Goal: Task Accomplishment & Management: Complete application form

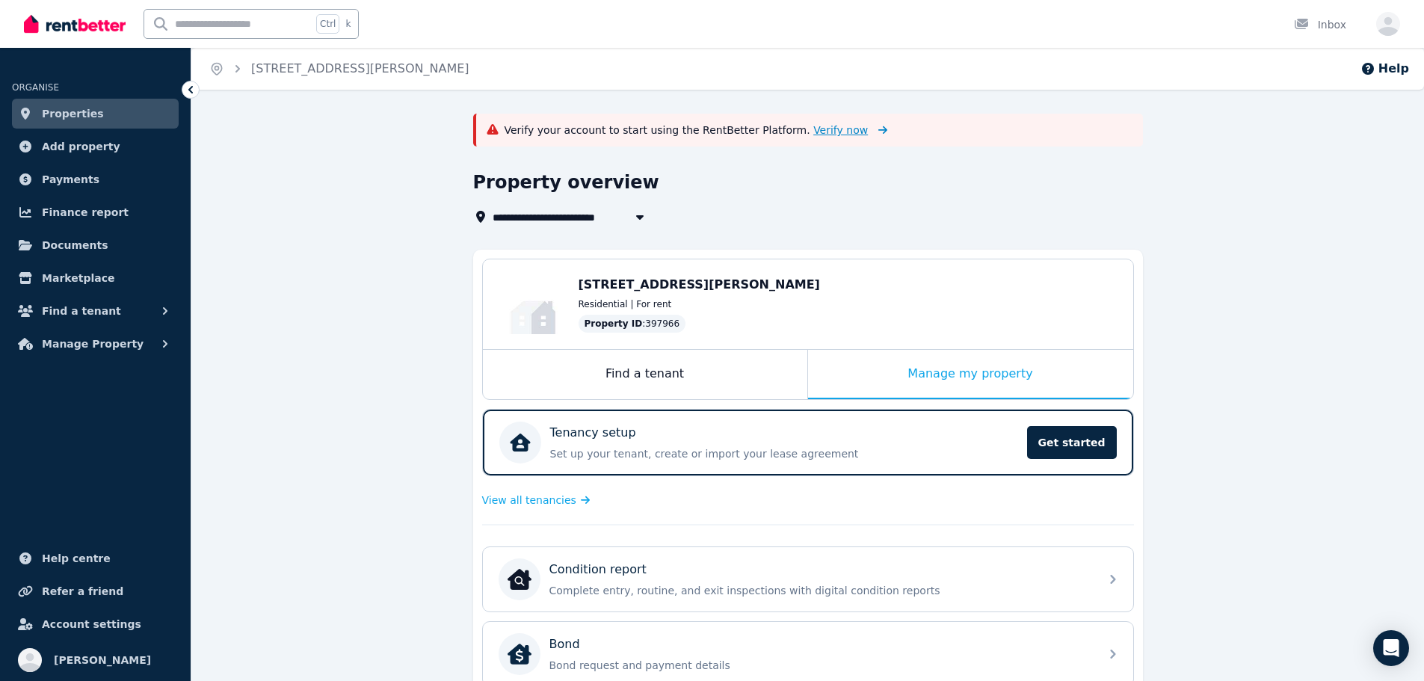
drag, startPoint x: 364, startPoint y: 345, endPoint x: 804, endPoint y: 127, distance: 490.8
click at [364, 345] on div "**********" at bounding box center [807, 583] width 1233 height 938
click at [813, 127] on span "Verify now" at bounding box center [840, 130] width 55 height 15
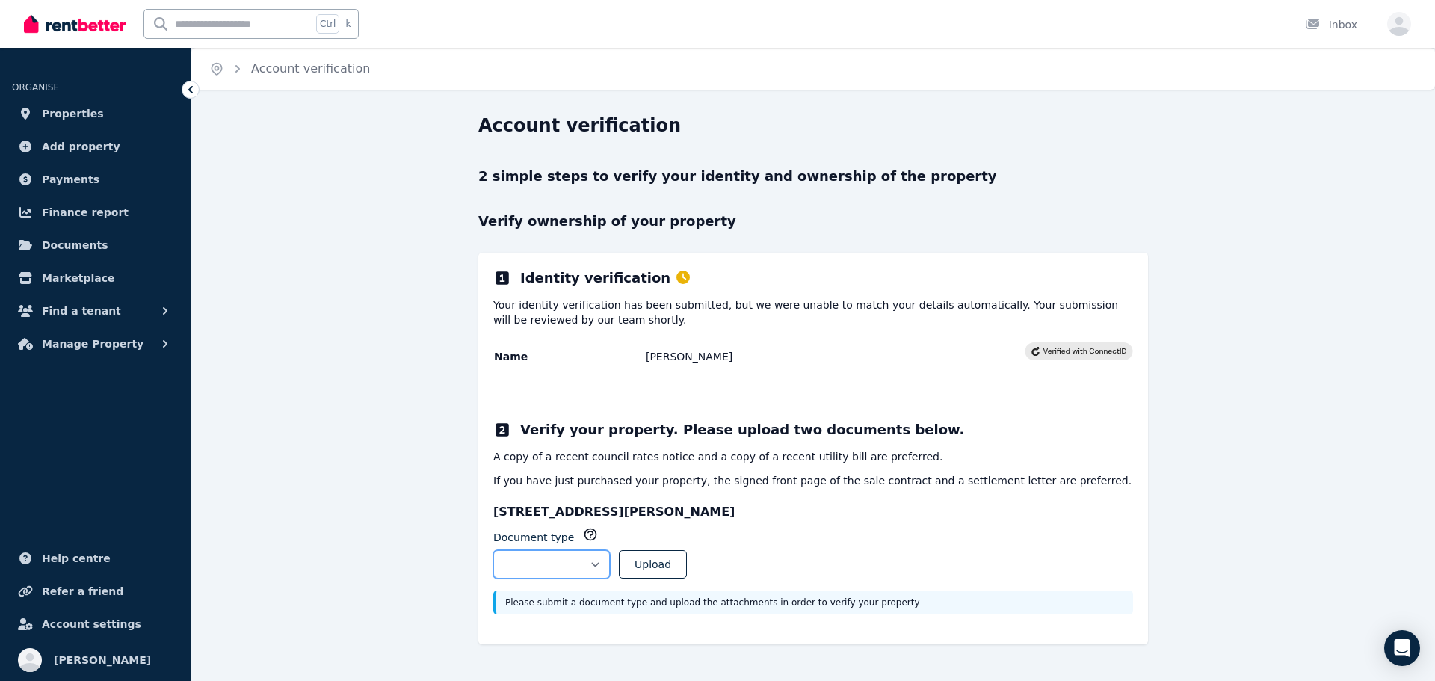
click at [610, 559] on select "**********" at bounding box center [551, 564] width 117 height 28
select select "**********"
click at [493, 550] on select "**********" at bounding box center [551, 564] width 117 height 28
click at [675, 557] on button "Upload" at bounding box center [653, 564] width 68 height 28
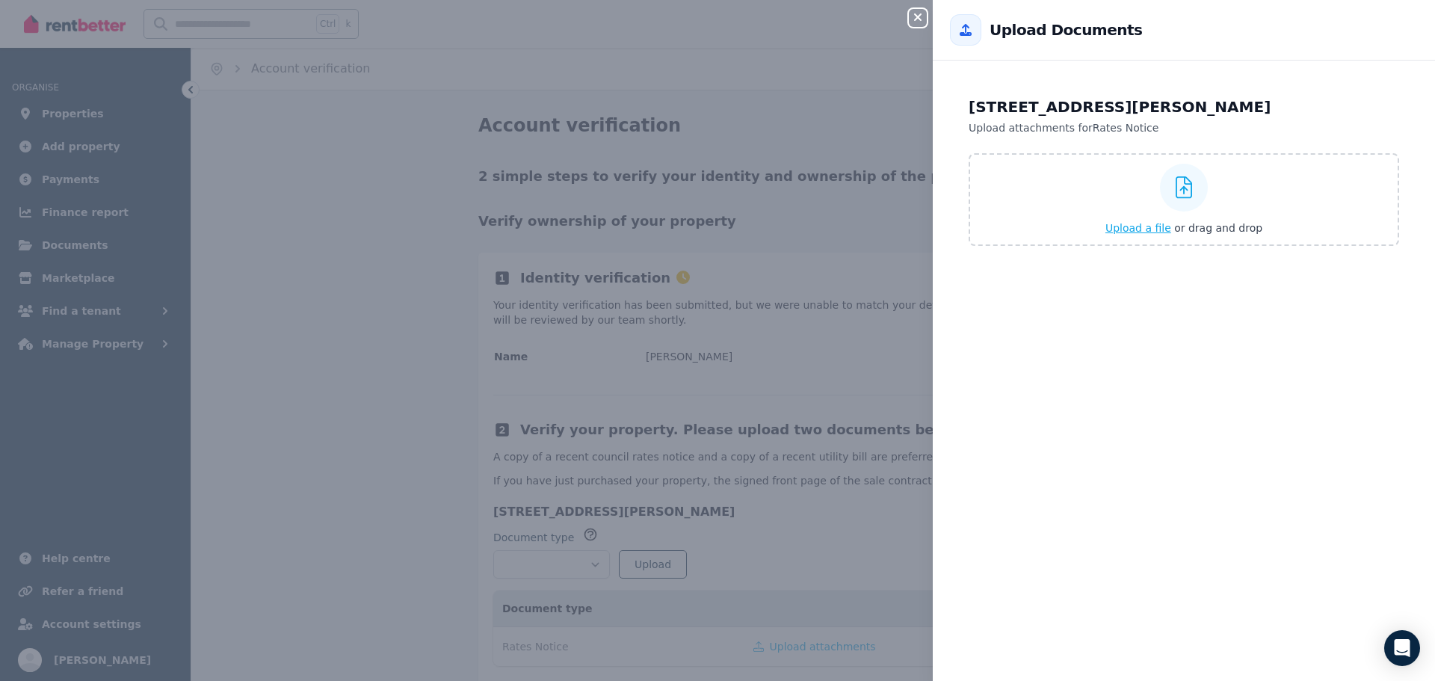
click at [1176, 188] on icon at bounding box center [1184, 187] width 17 height 22
click at [0, 0] on input "Upload a file or drag and drop" at bounding box center [0, 0] width 0 height 0
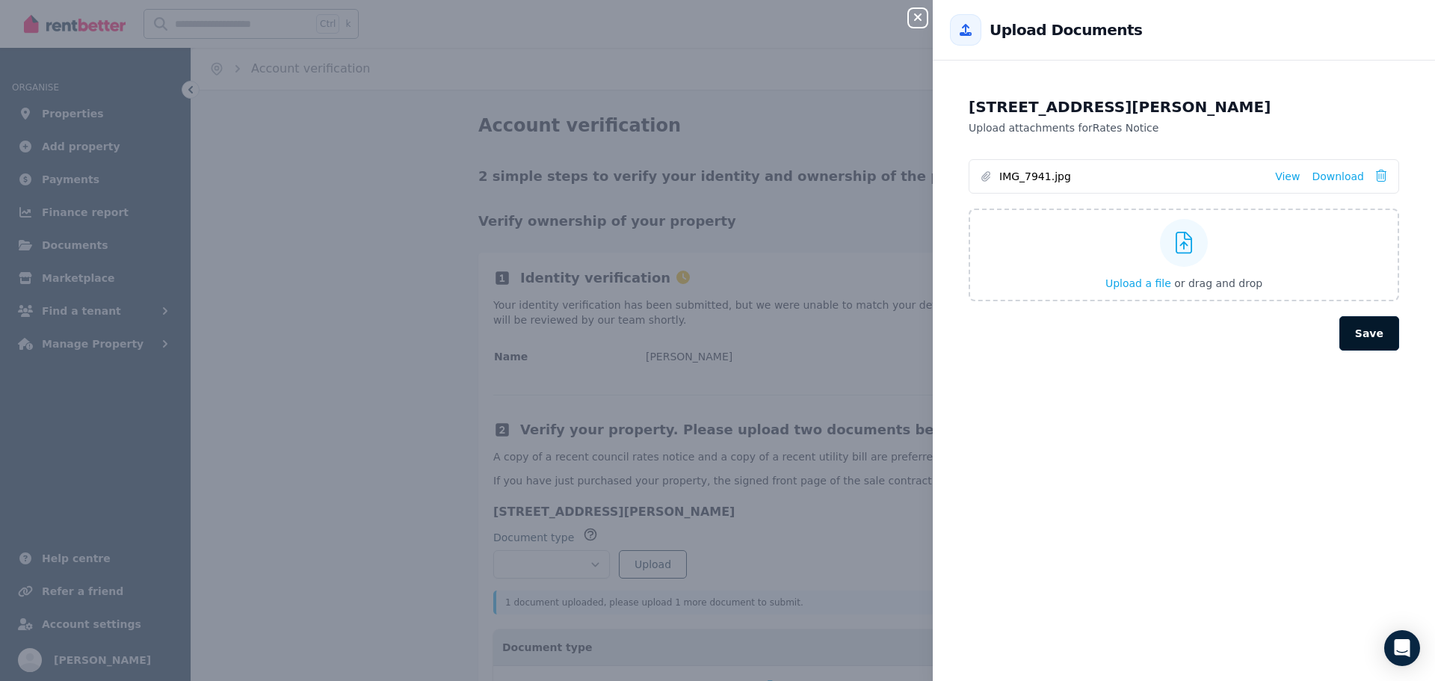
click at [1355, 334] on button "Save" at bounding box center [1370, 333] width 60 height 34
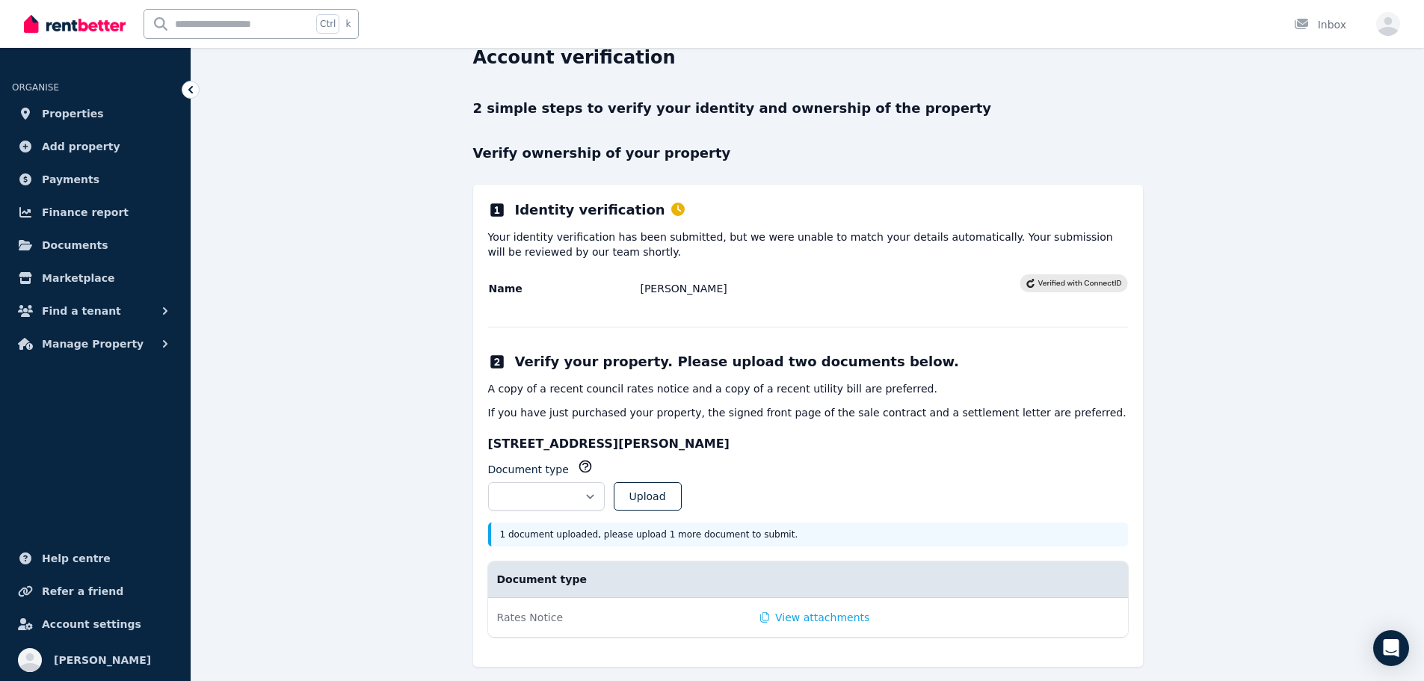
scroll to position [79, 0]
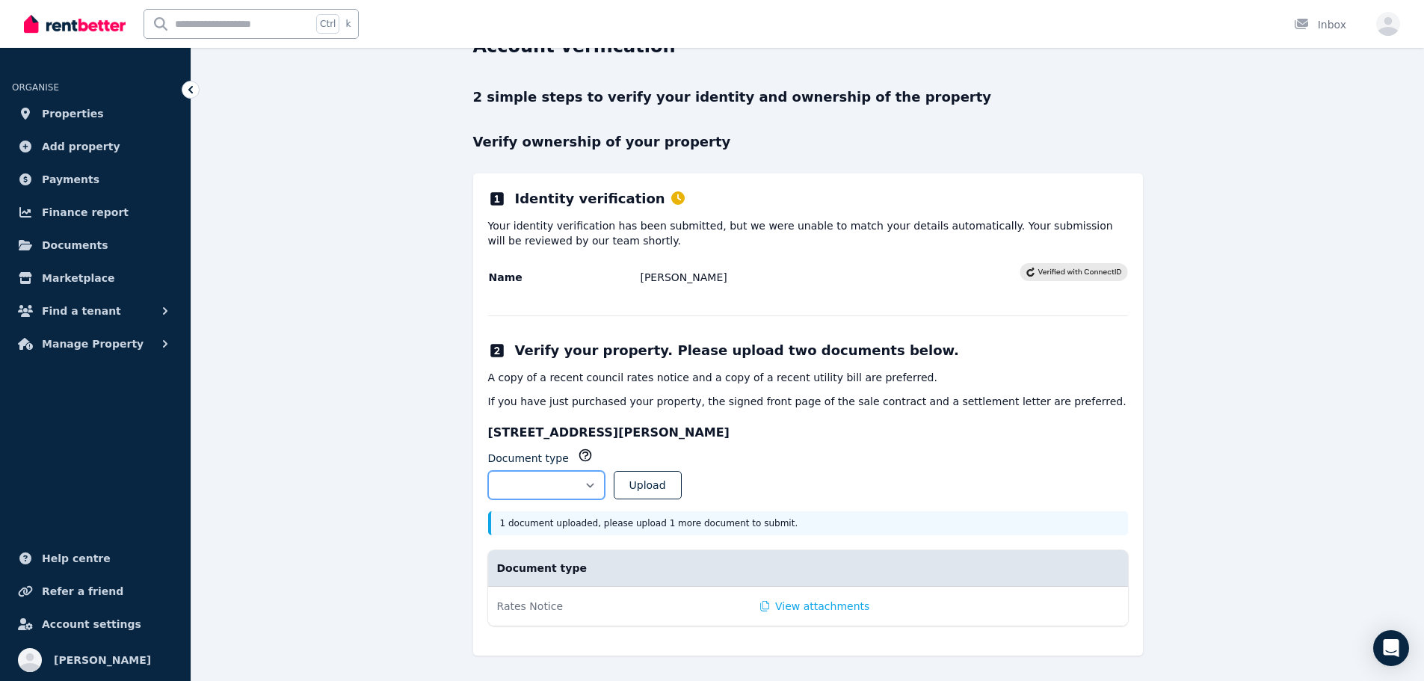
click at [605, 478] on select "**********" at bounding box center [546, 485] width 117 height 28
select select "**********"
click at [488, 471] on select "**********" at bounding box center [546, 485] width 117 height 28
click at [680, 490] on button "Upload" at bounding box center [648, 485] width 68 height 28
select select
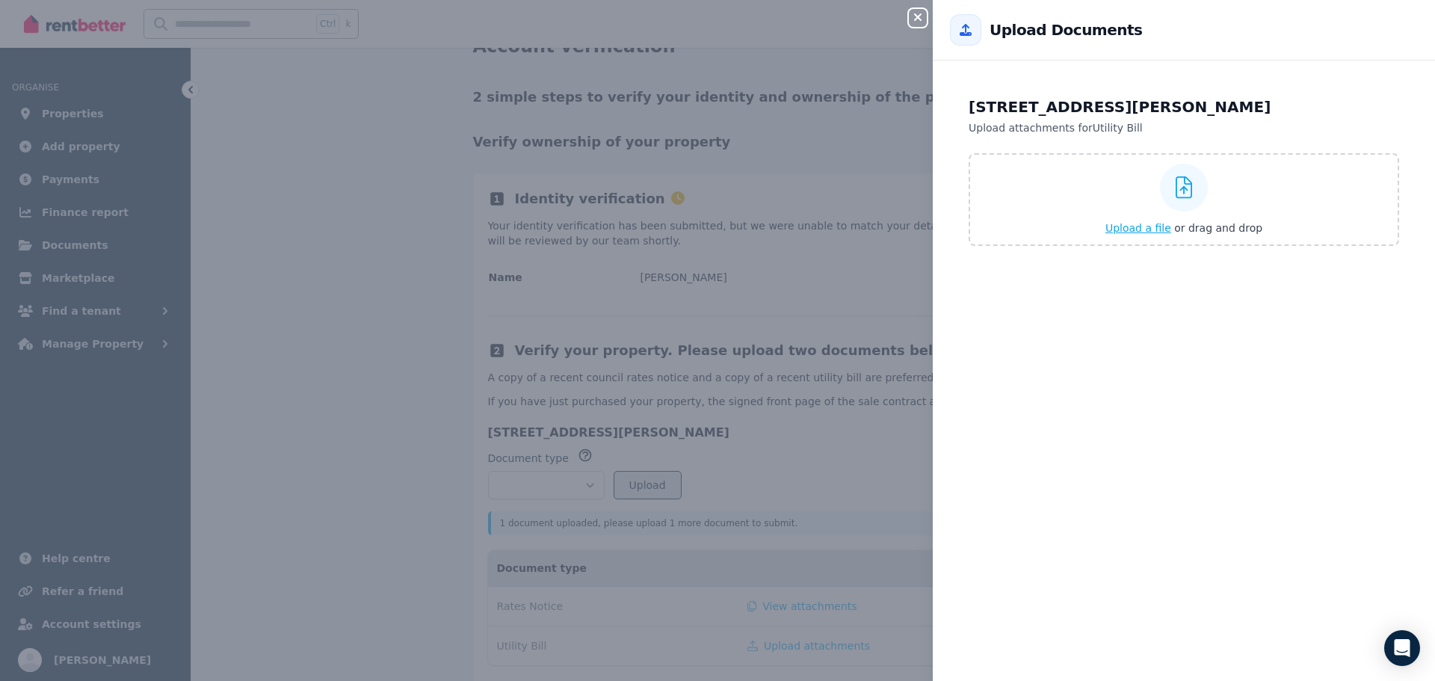
click at [1139, 233] on span "Upload a file" at bounding box center [1139, 228] width 66 height 12
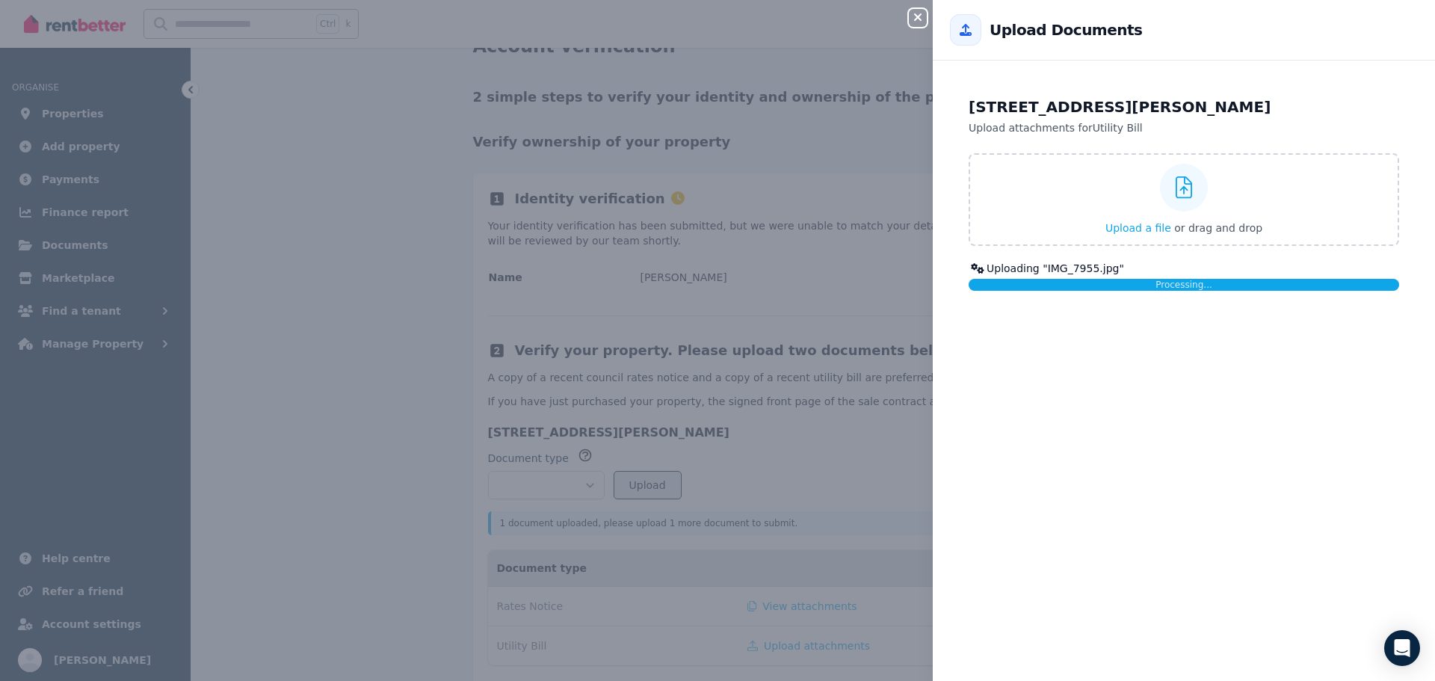
click at [1062, 364] on div "350 Mandalay Cct, [PERSON_NAME] 3753 Upload attachments for Utility Bill Upload…" at bounding box center [1184, 379] width 502 height 603
click at [1050, 322] on div "350 Mandalay Cct, [PERSON_NAME] 3753 Upload attachments for Utility Bill Upload…" at bounding box center [1184, 379] width 502 height 603
click at [1161, 422] on div "350 Mandalay Cct, [PERSON_NAME] 3753 Upload attachments for Utility Bill Upload…" at bounding box center [1184, 379] width 502 height 603
click at [911, 14] on icon "button" at bounding box center [918, 17] width 18 height 12
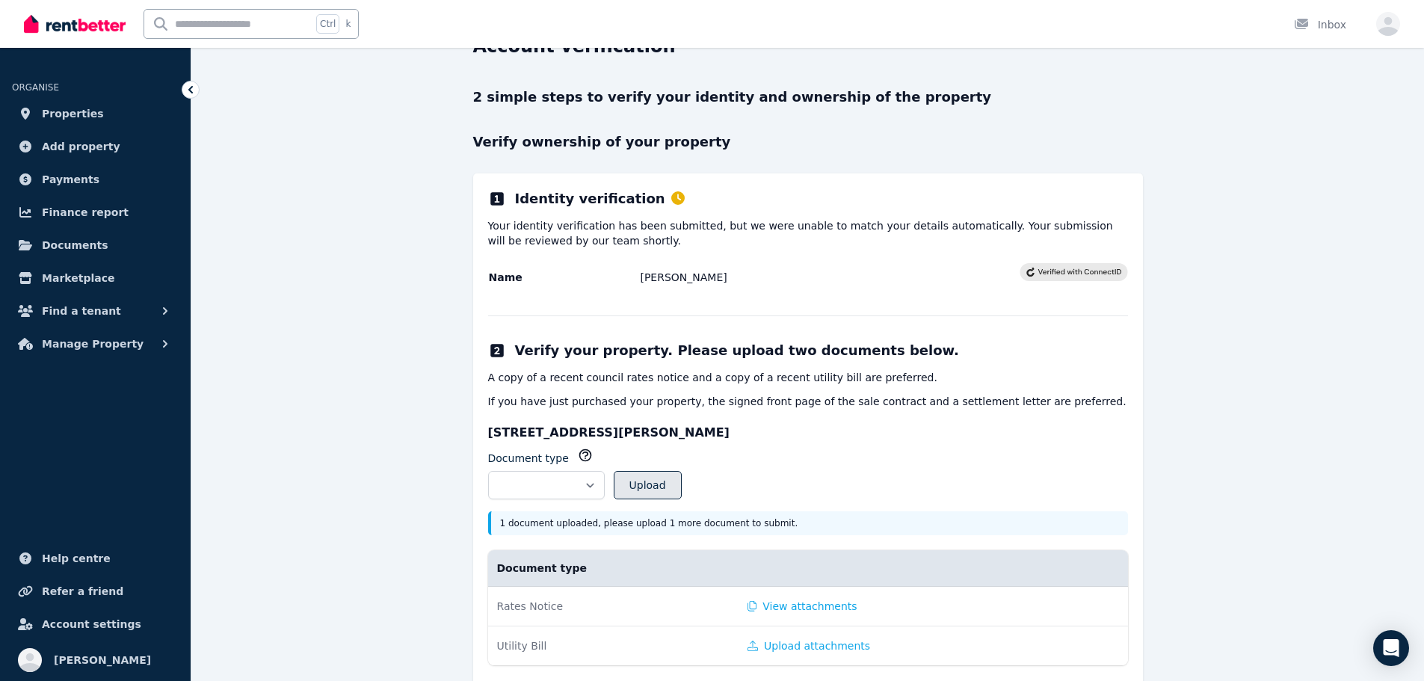
scroll to position [119, 0]
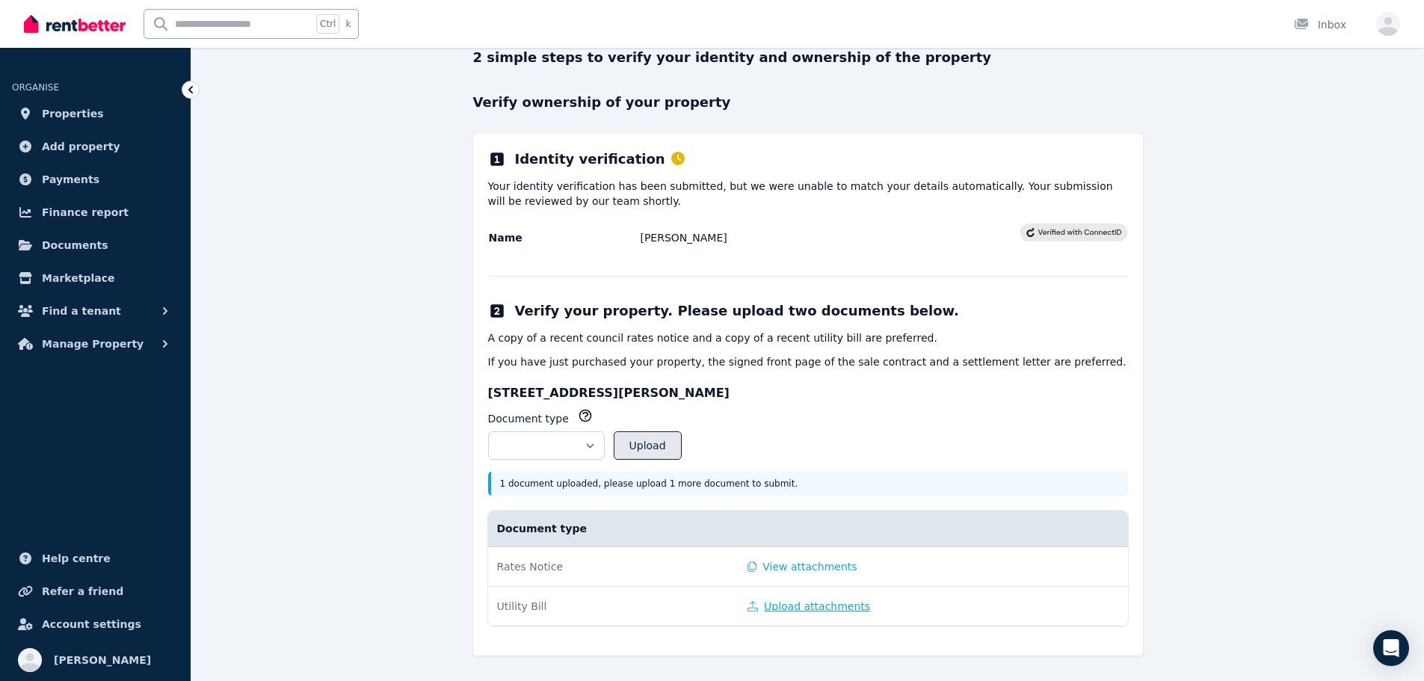
click at [789, 605] on button "Upload attachments" at bounding box center [809, 606] width 123 height 15
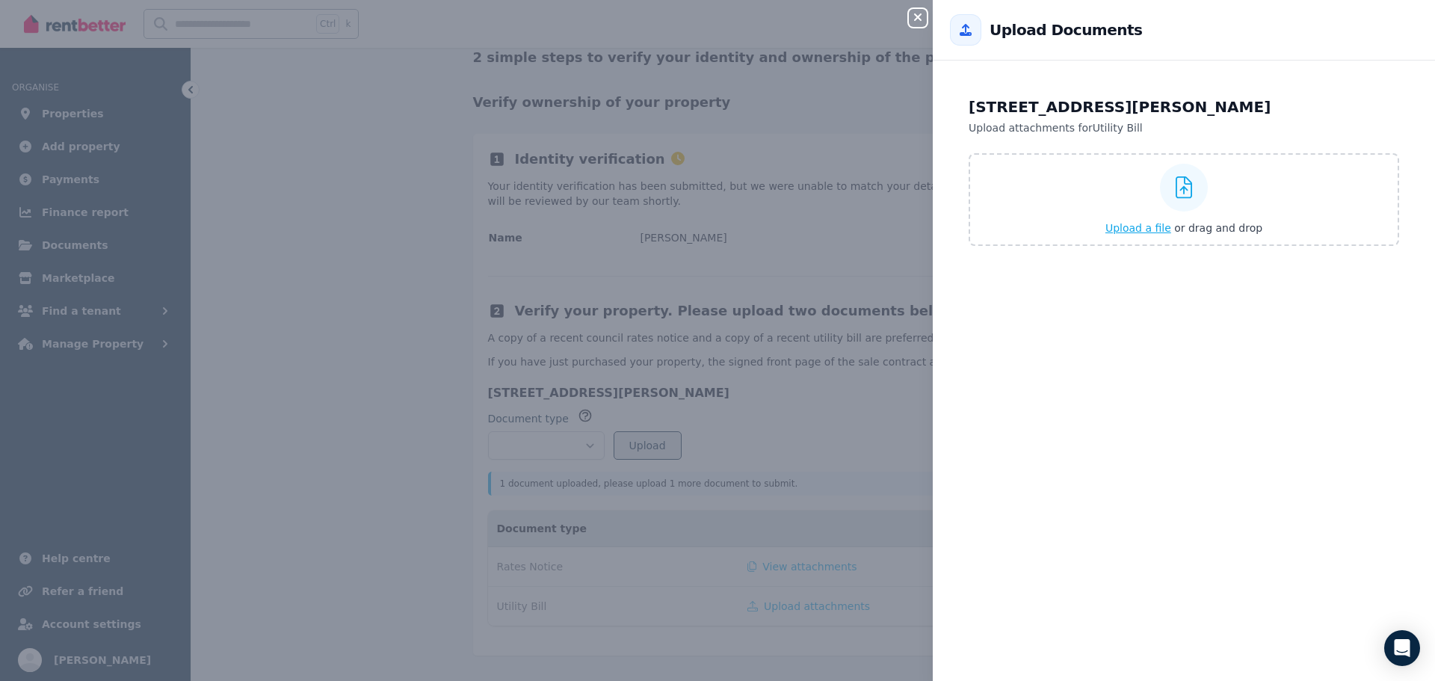
click at [1138, 231] on span "Upload a file" at bounding box center [1139, 228] width 66 height 12
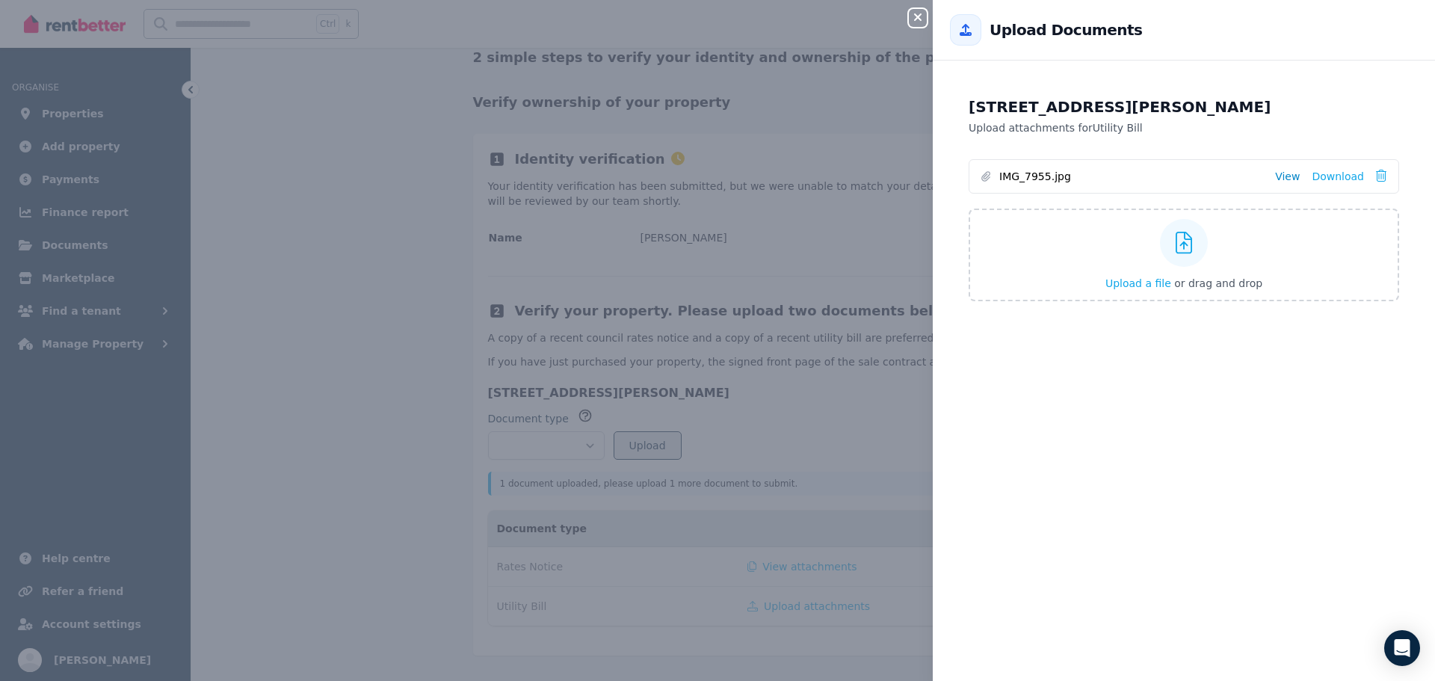
click at [1282, 176] on link "View" at bounding box center [1287, 176] width 25 height 15
click at [759, 274] on div "Close panel Back to Upload Documents [STREET_ADDRESS][PERSON_NAME] Upload attac…" at bounding box center [717, 340] width 1435 height 681
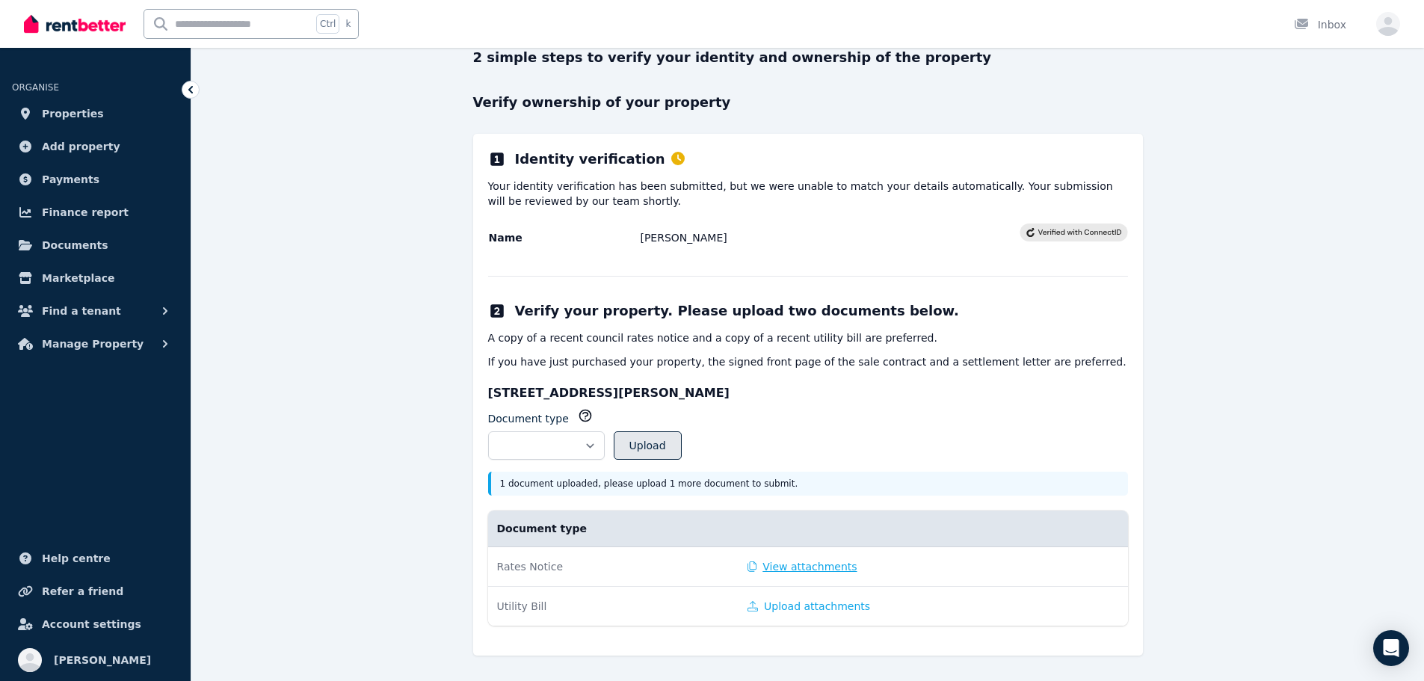
click at [797, 563] on button "View attachments" at bounding box center [803, 566] width 110 height 15
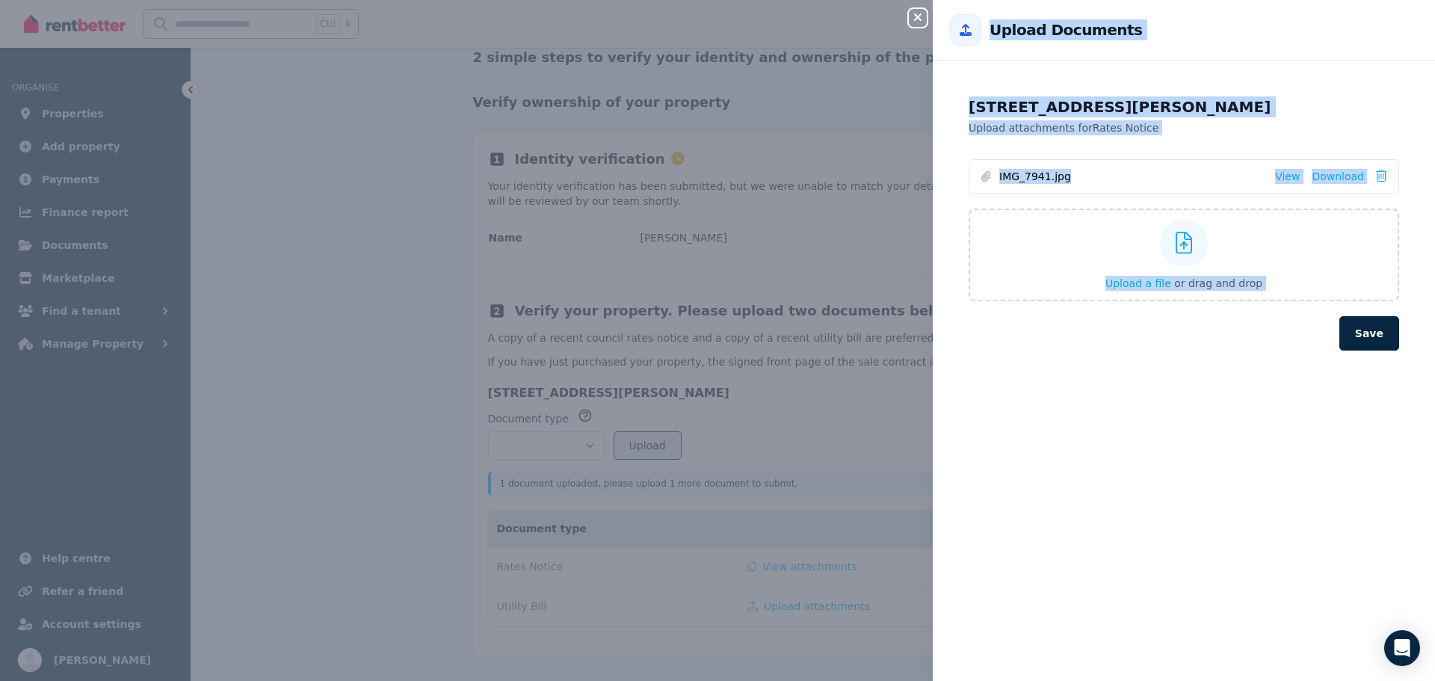
drag, startPoint x: 856, startPoint y: 418, endPoint x: 1088, endPoint y: 394, distance: 233.7
click at [1088, 394] on div "Close panel Back to Upload Documents [STREET_ADDRESS][PERSON_NAME] Upload attac…" at bounding box center [717, 340] width 1435 height 681
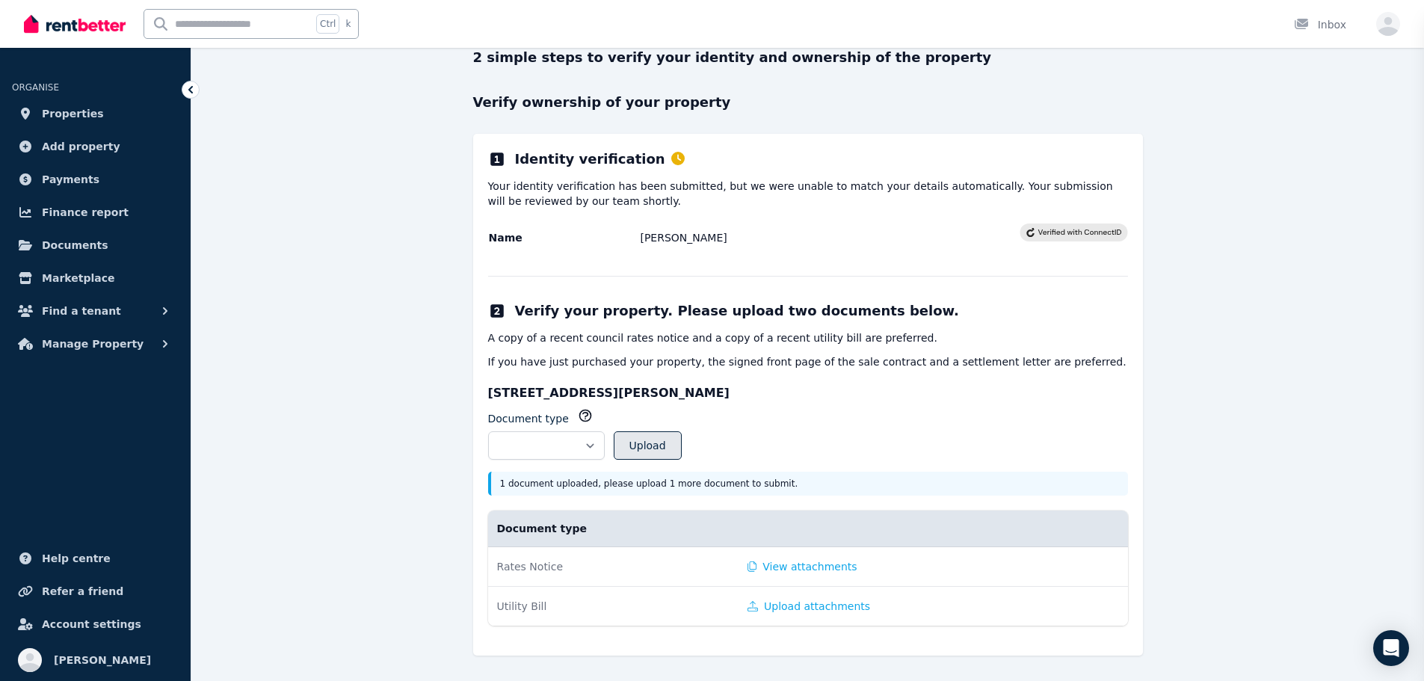
click at [1248, 384] on div "Close panel" at bounding box center [712, 340] width 1424 height 681
click at [816, 599] on button "Upload attachments" at bounding box center [809, 606] width 123 height 15
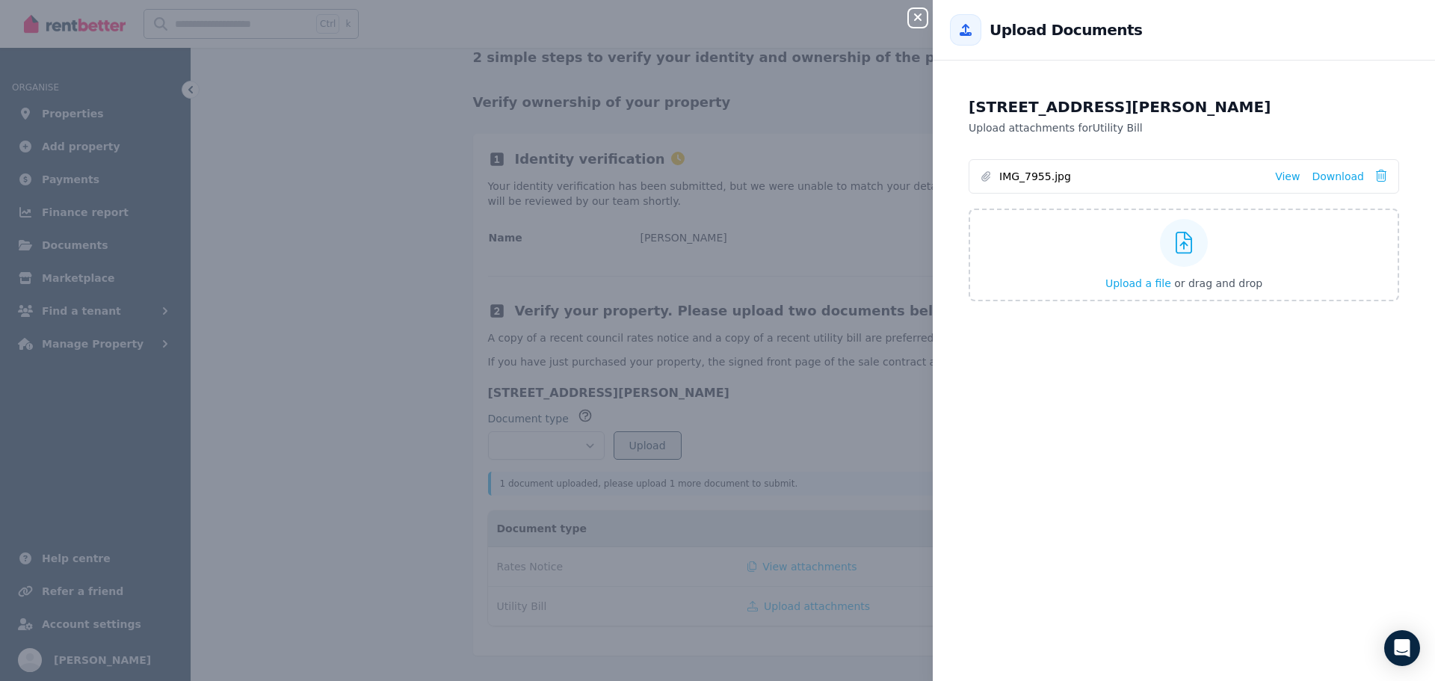
click at [1219, 330] on div "[STREET_ADDRESS][PERSON_NAME] Upload attachments for Utility Bill IMG_7955.jpg …" at bounding box center [1184, 379] width 502 height 603
click at [1376, 174] on icon at bounding box center [1381, 176] width 10 height 12
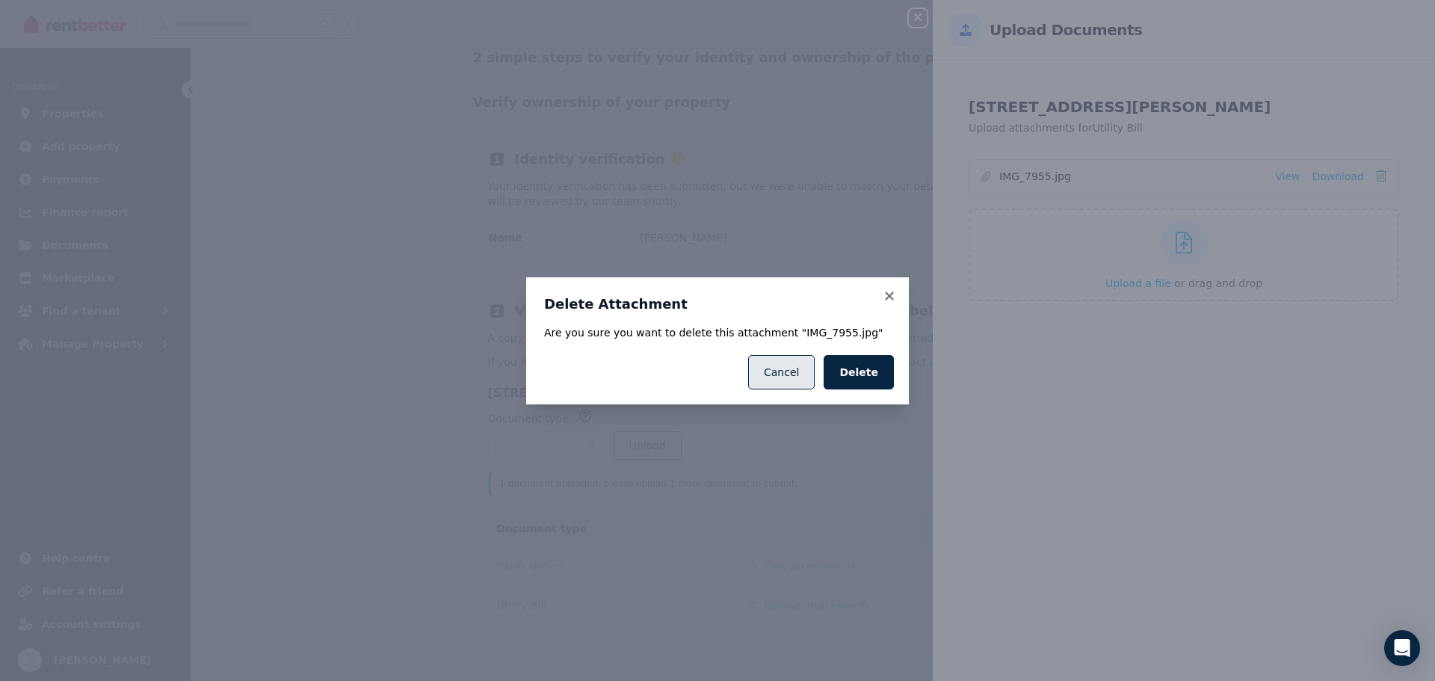
click at [813, 369] on button "Cancel" at bounding box center [781, 372] width 67 height 34
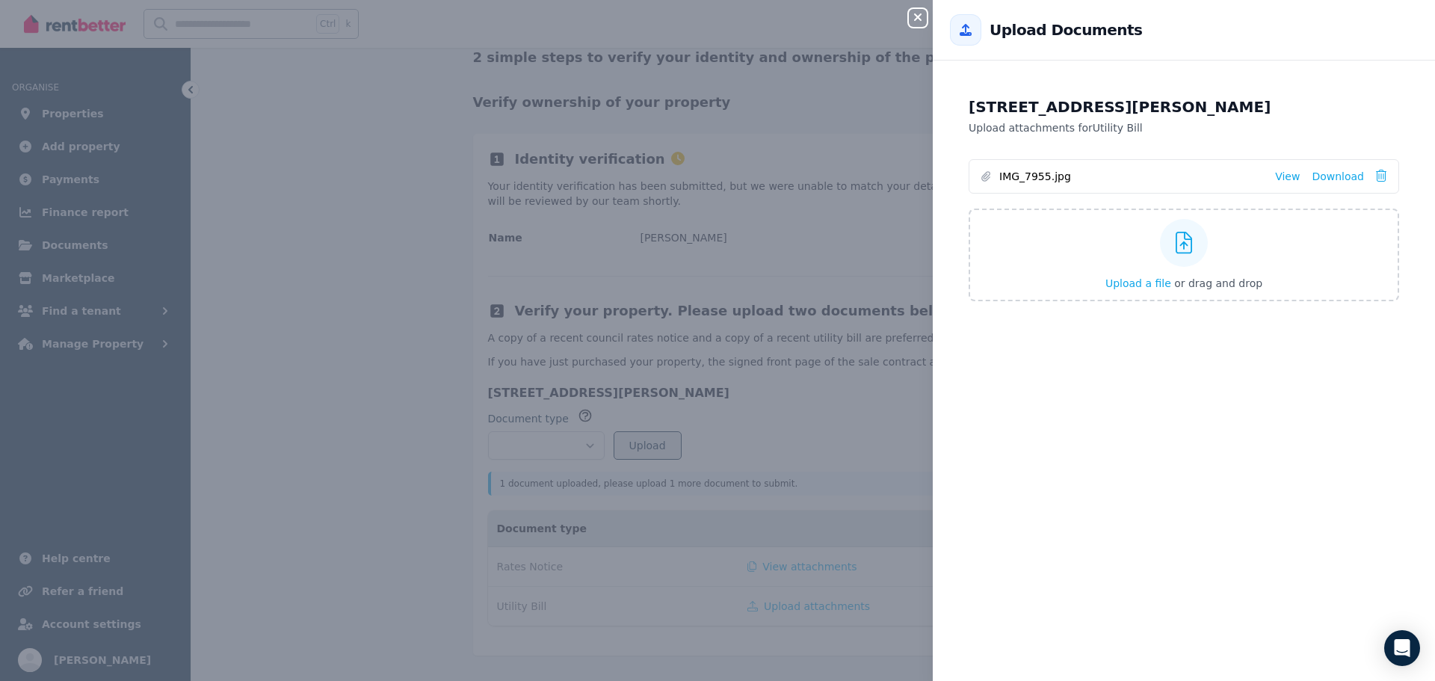
click at [834, 440] on div "Close panel Back to Upload Documents [STREET_ADDRESS][PERSON_NAME] Upload attac…" at bounding box center [717, 340] width 1435 height 681
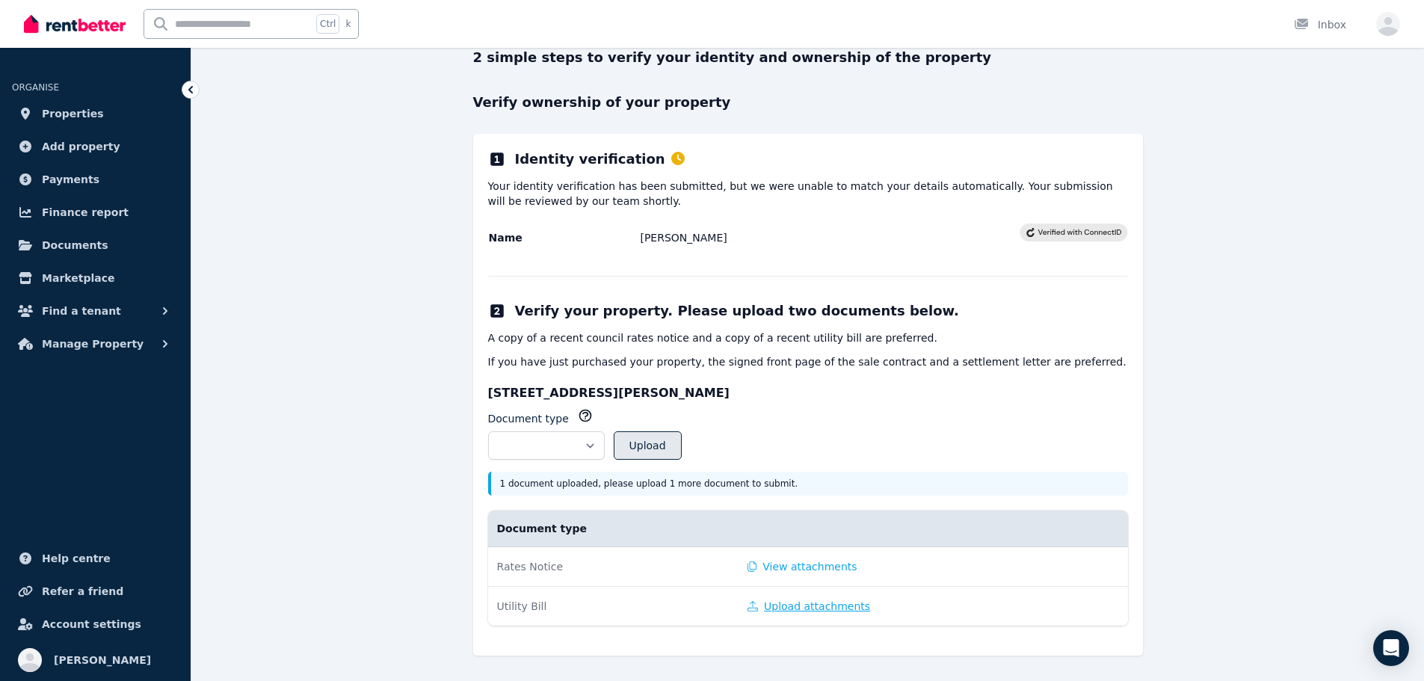
click at [808, 604] on button "Upload attachments" at bounding box center [809, 606] width 123 height 15
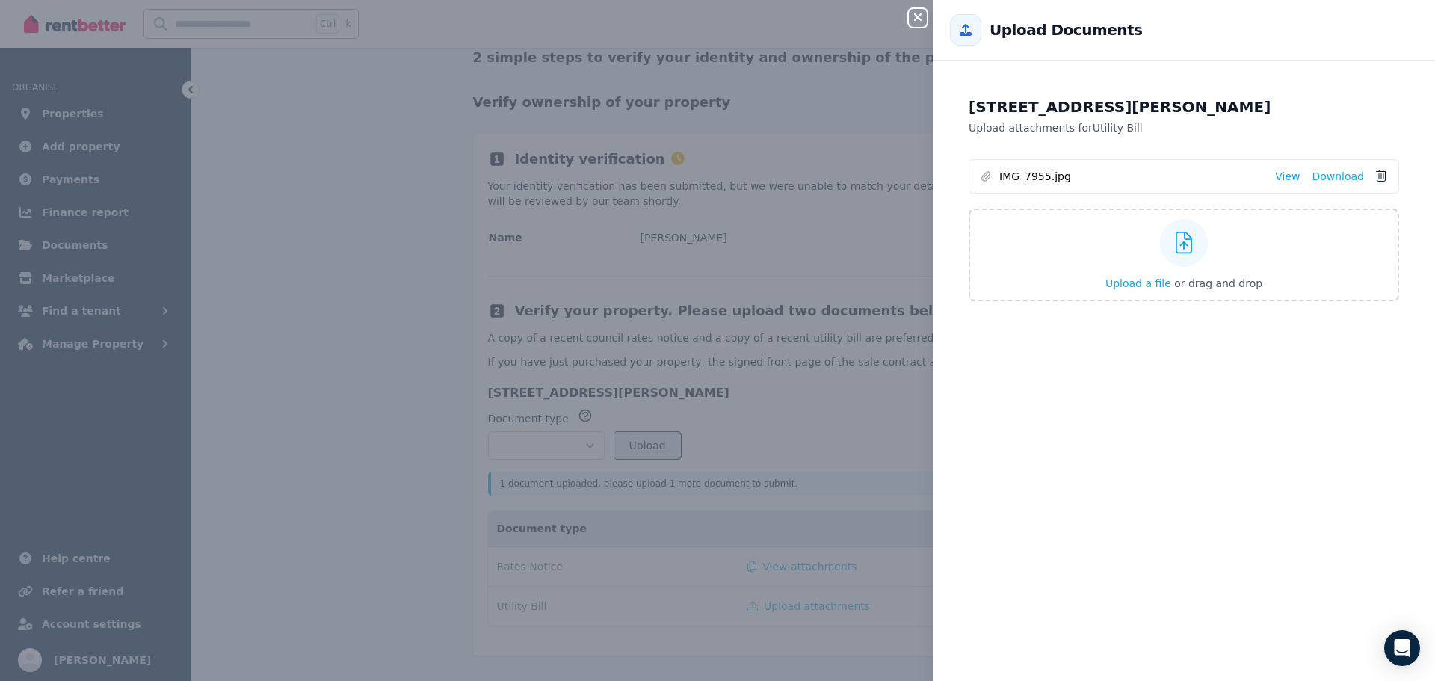
click at [1376, 176] on icon at bounding box center [1381, 176] width 10 height 12
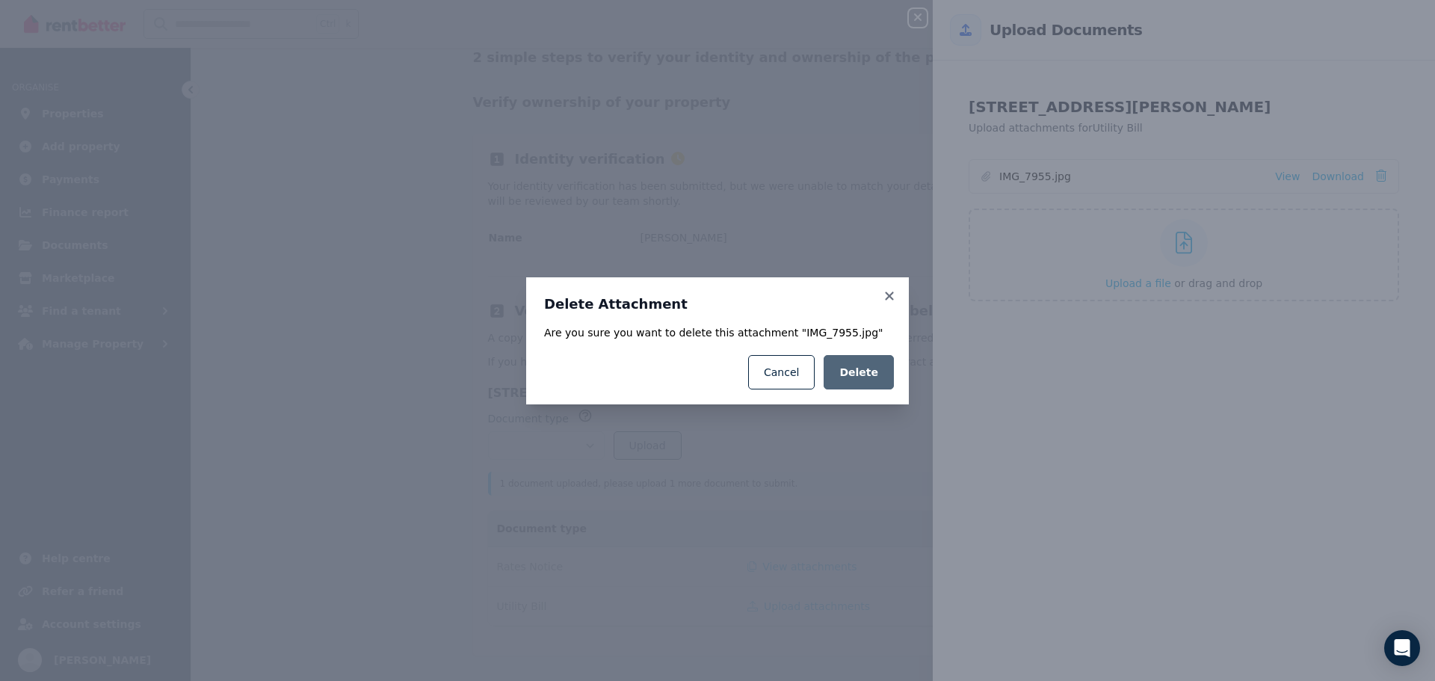
click at [870, 375] on span "Delete" at bounding box center [859, 372] width 39 height 15
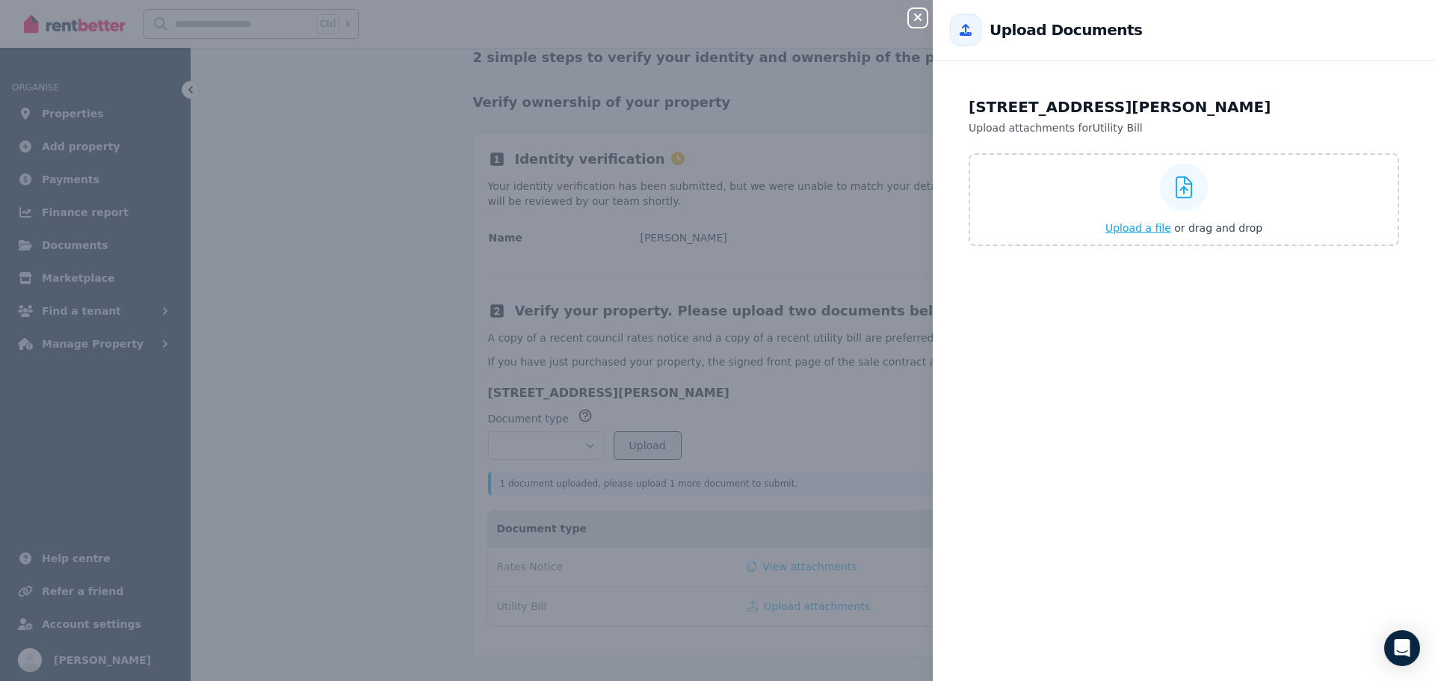
click at [1131, 224] on span "Upload a file" at bounding box center [1139, 228] width 66 height 12
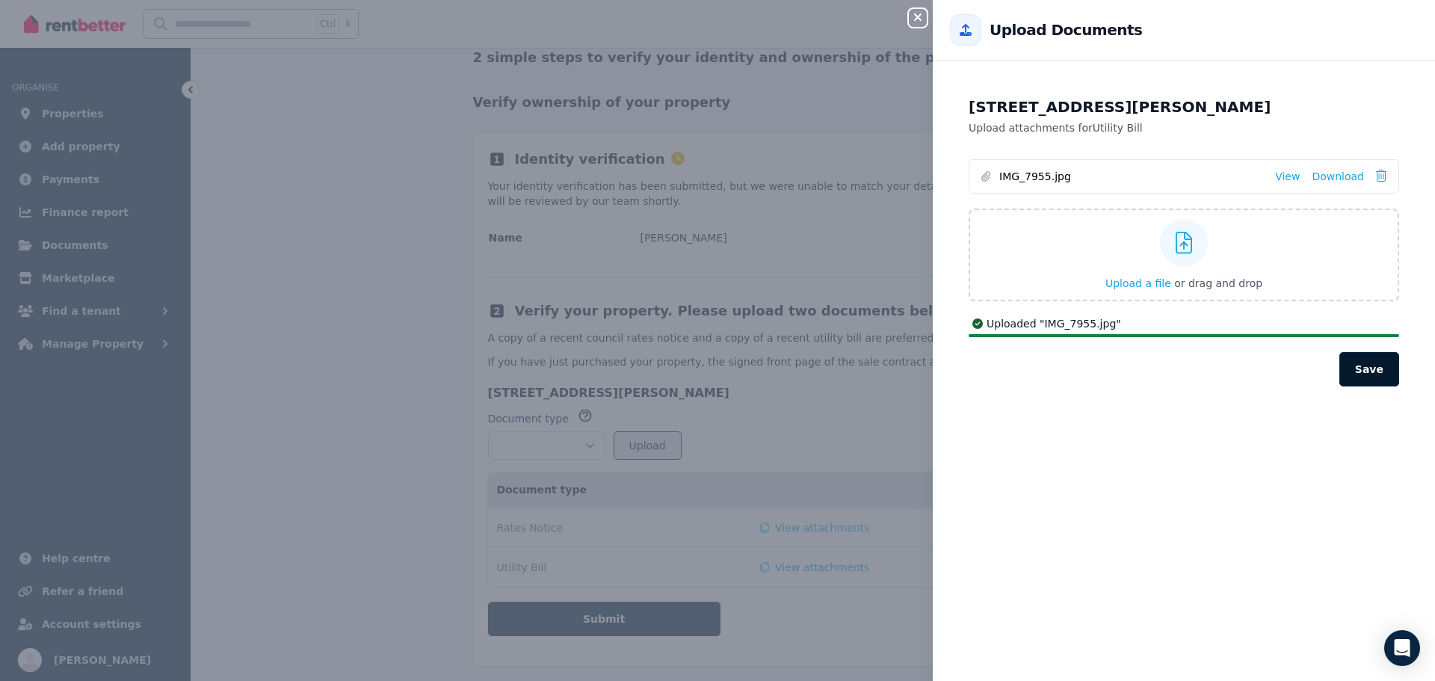
click at [1358, 366] on button "Save" at bounding box center [1370, 369] width 60 height 34
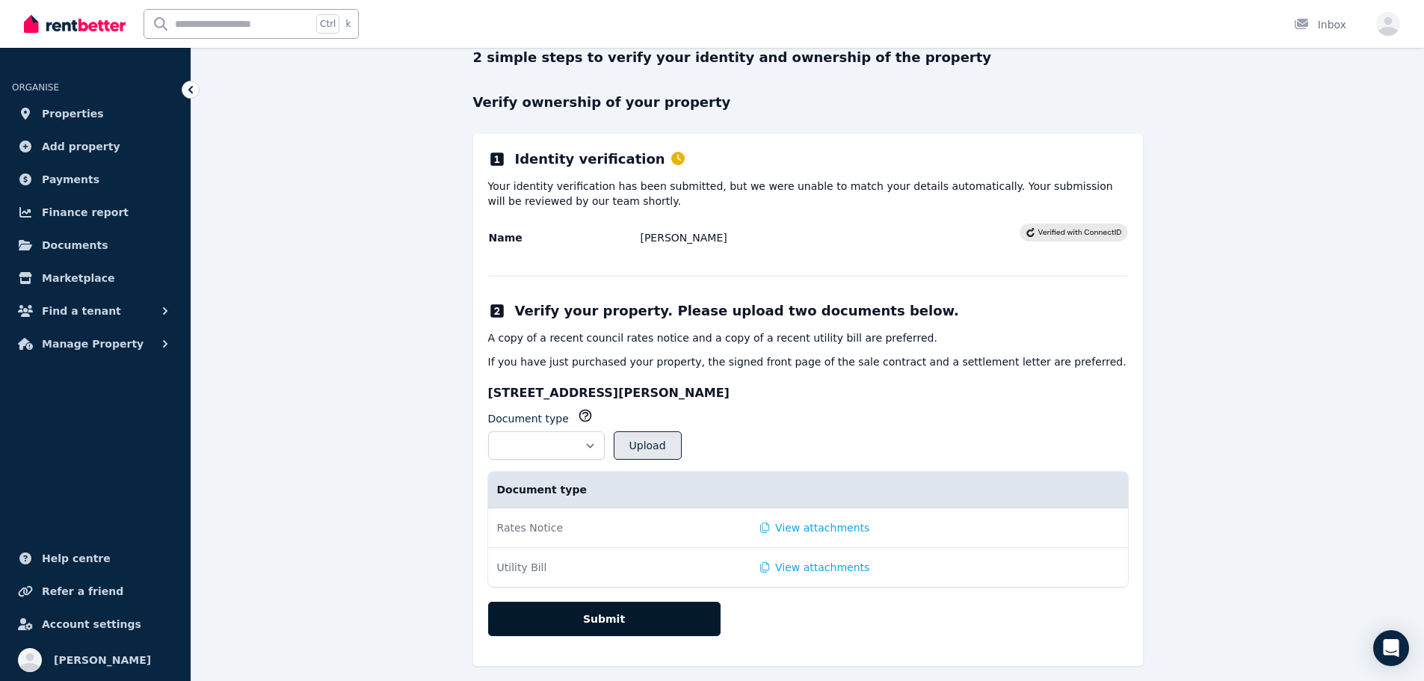
click at [616, 620] on button "Submit" at bounding box center [604, 619] width 232 height 34
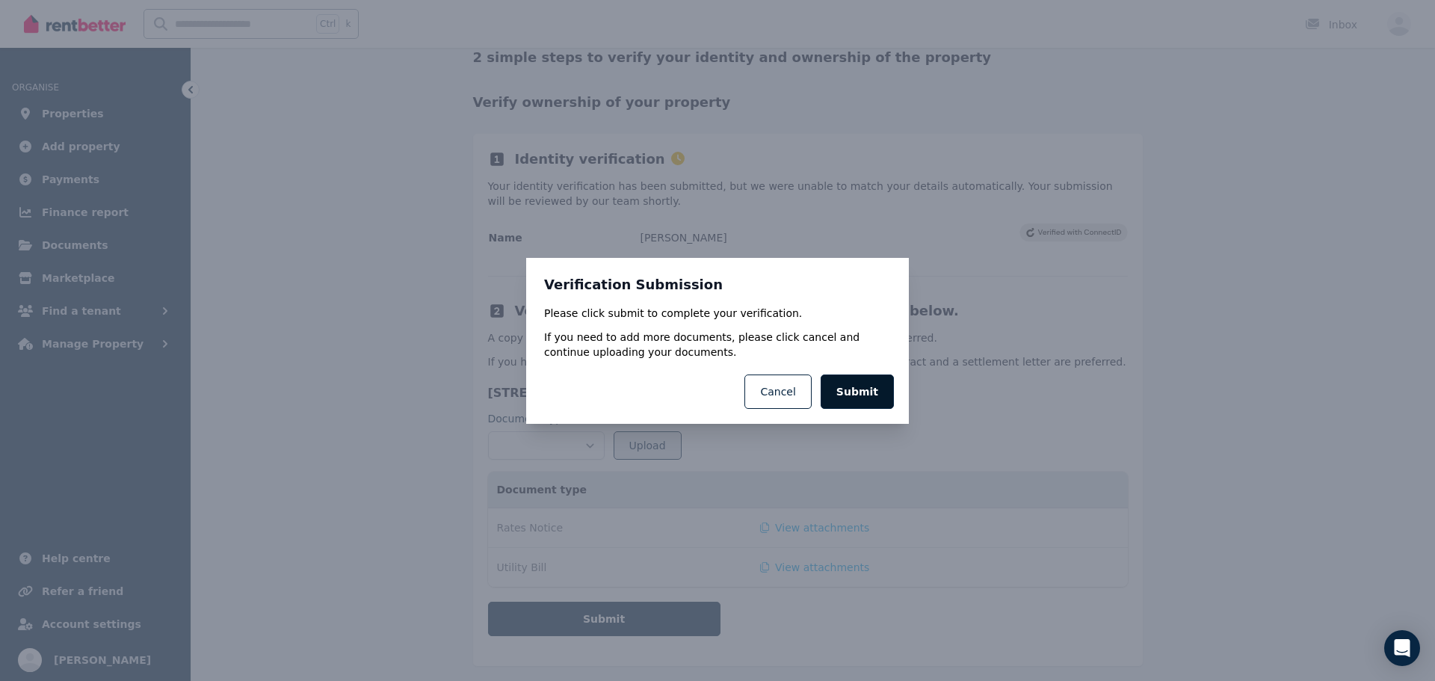
click at [860, 392] on button "Submit" at bounding box center [857, 392] width 73 height 34
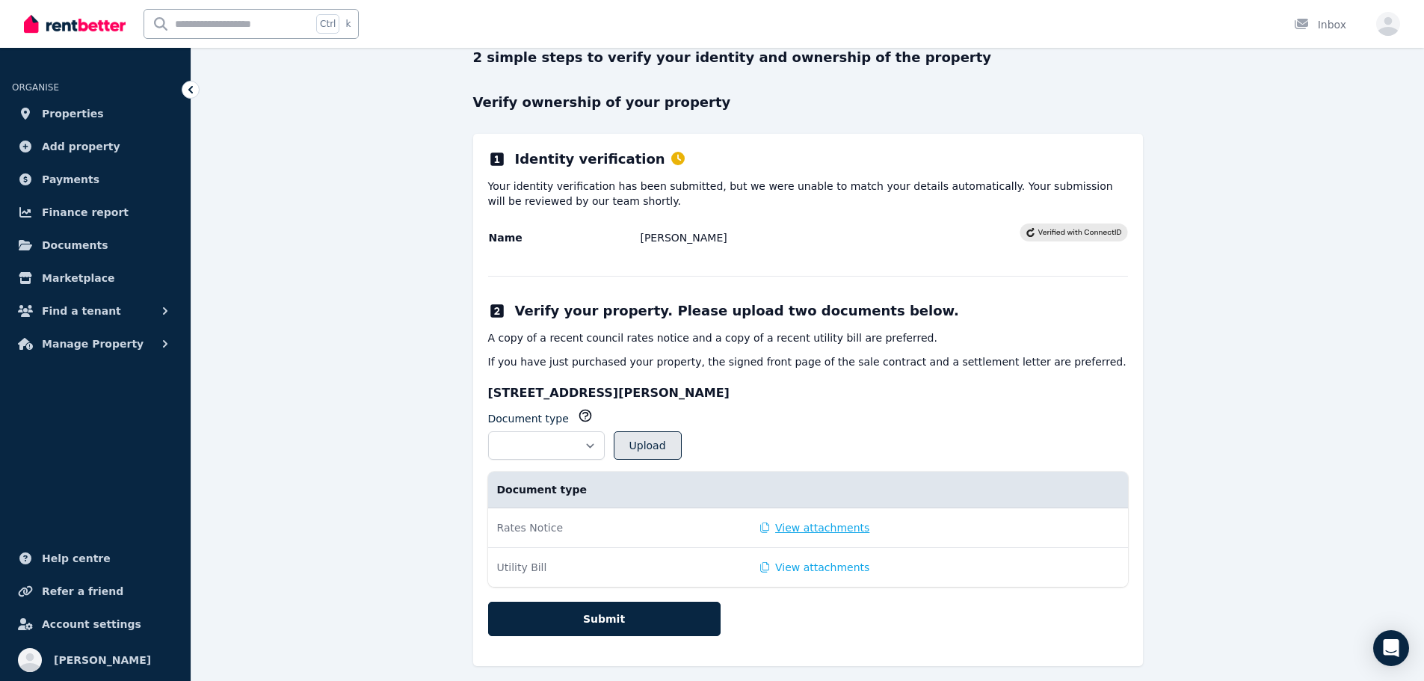
click at [797, 526] on button "View attachments" at bounding box center [815, 527] width 110 height 15
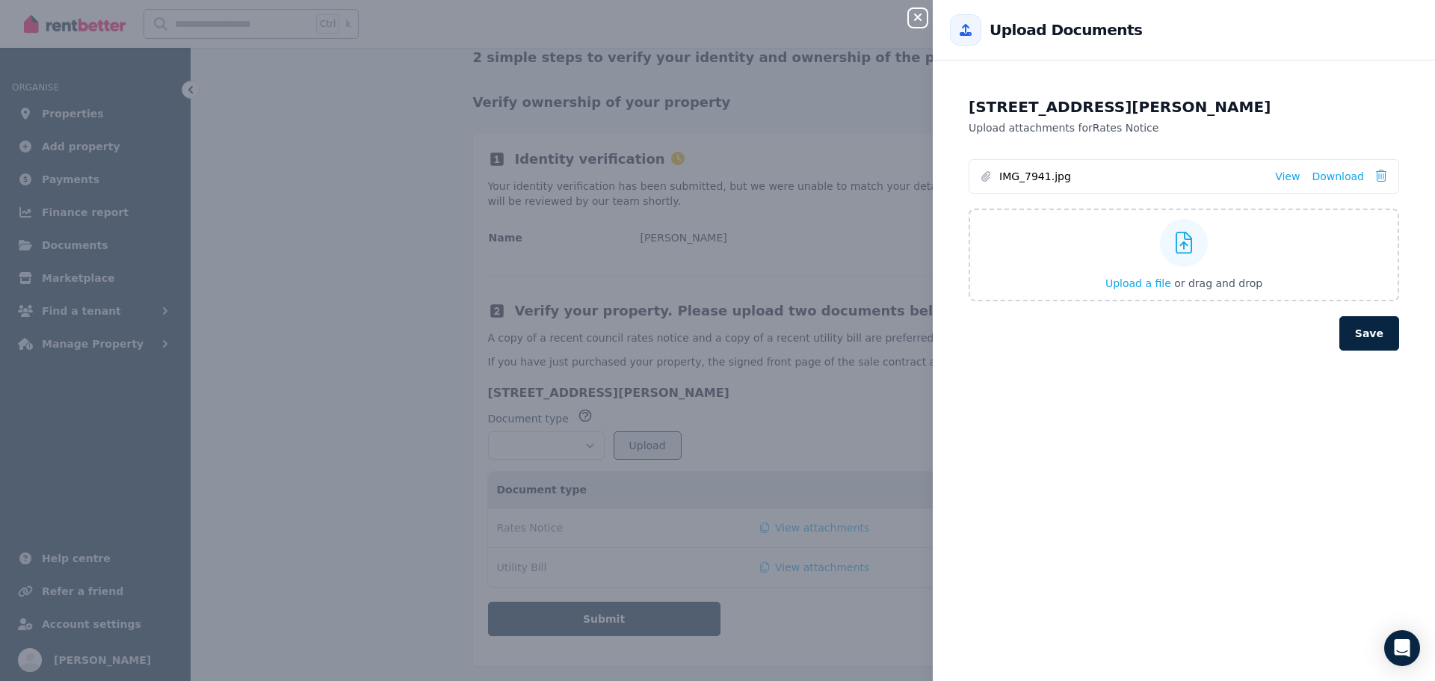
click at [922, 13] on icon "button" at bounding box center [918, 17] width 18 height 12
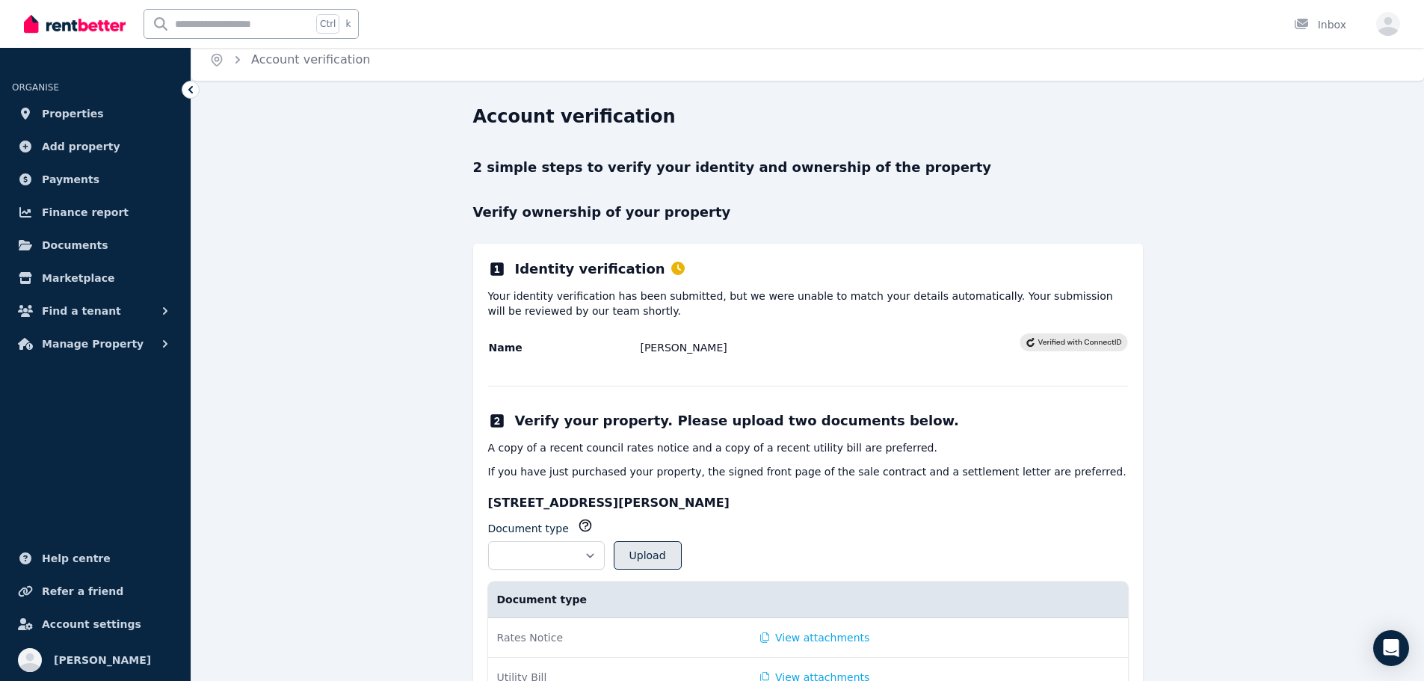
scroll to position [0, 0]
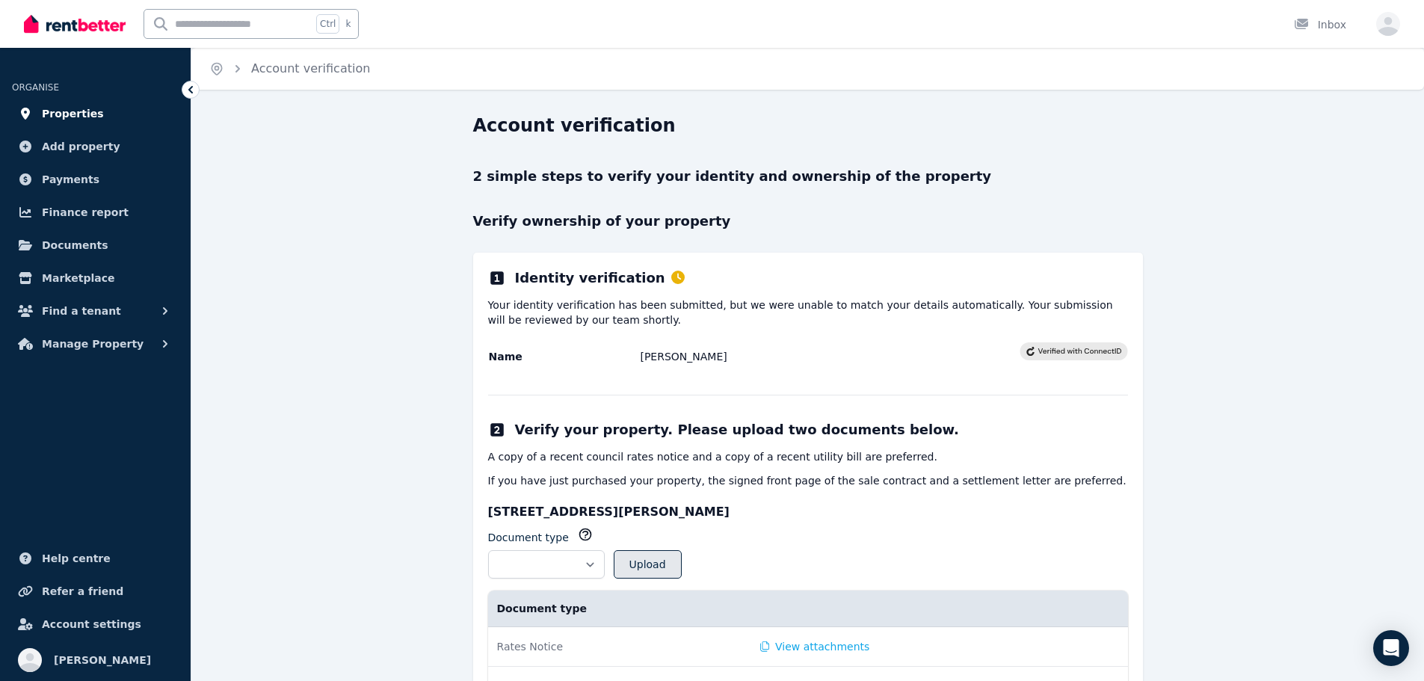
click at [84, 120] on span "Properties" at bounding box center [73, 114] width 62 height 18
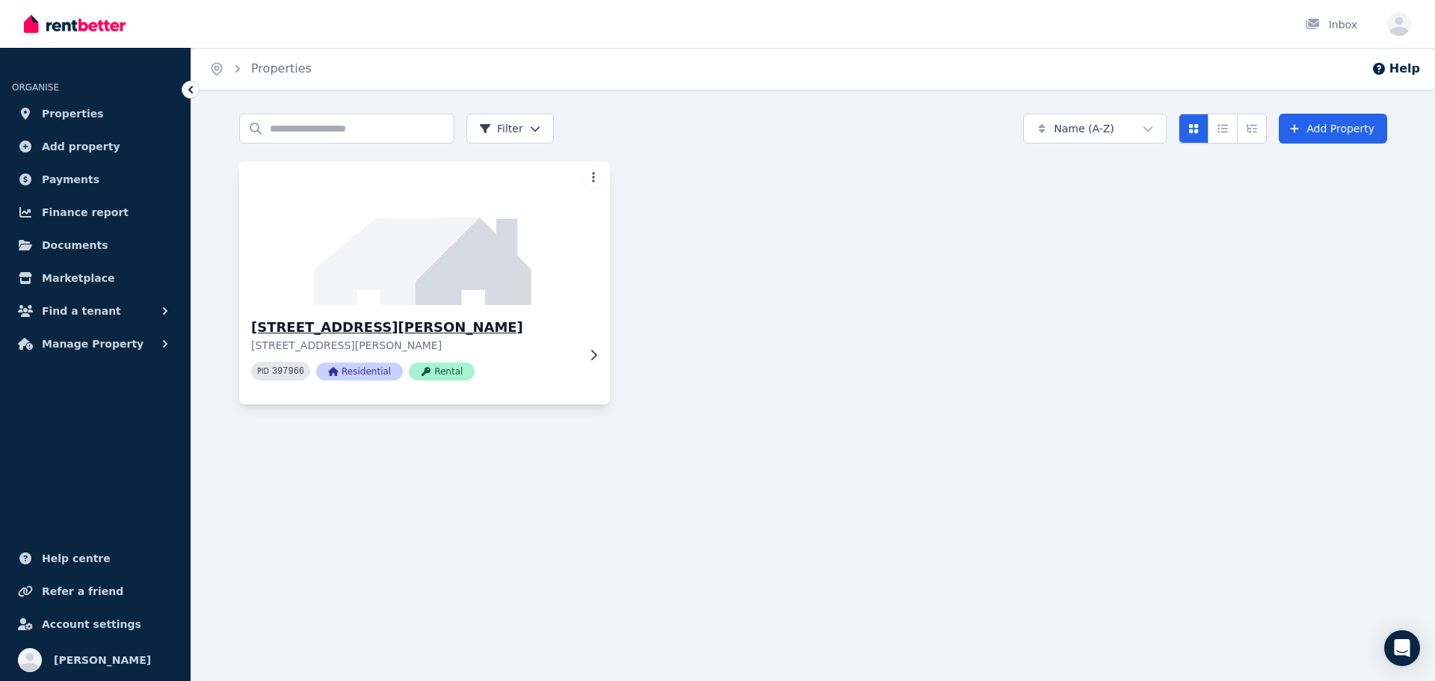
click at [494, 277] on img at bounding box center [424, 233] width 389 height 151
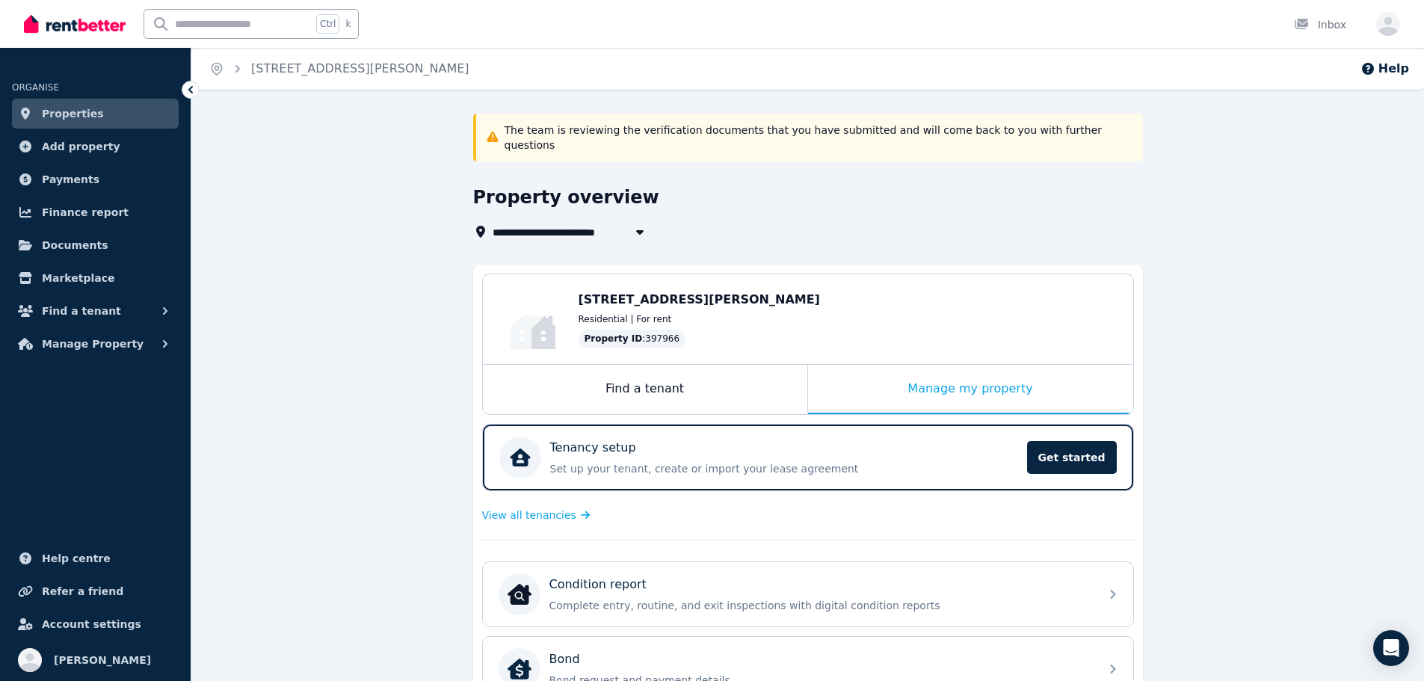
click at [1029, 114] on div "The team is reviewing the verification documents that you have submitted and wi…" at bounding box center [808, 138] width 670 height 48
